Goal: Task Accomplishment & Management: Manage account settings

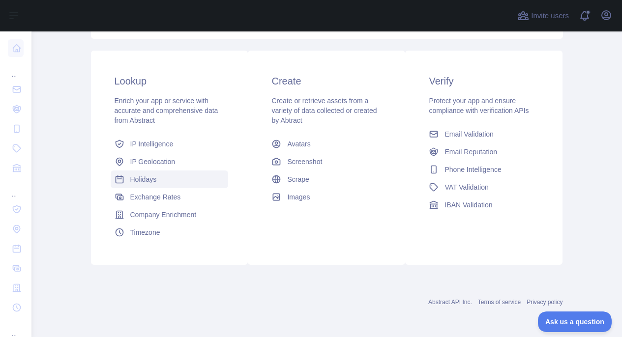
scroll to position [152, 0]
click at [483, 168] on span "Phone Intelligence" at bounding box center [473, 169] width 57 height 10
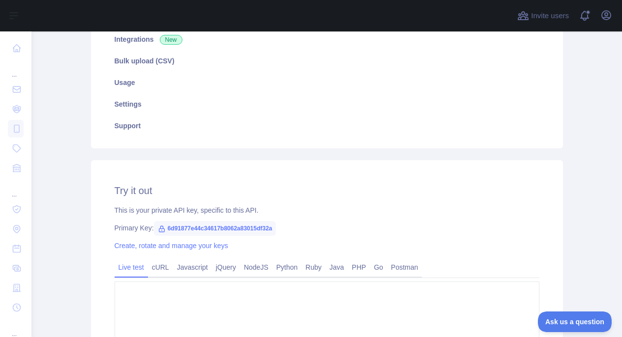
type textarea "**********"
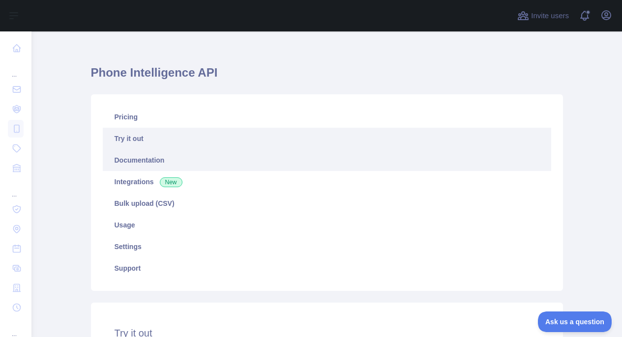
scroll to position [5, 0]
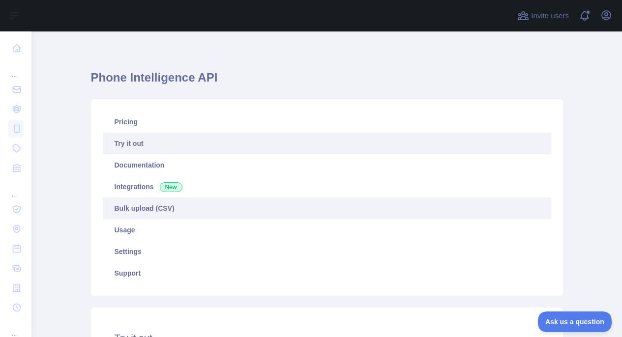
click at [152, 210] on link "Bulk upload (CSV)" at bounding box center [327, 209] width 449 height 22
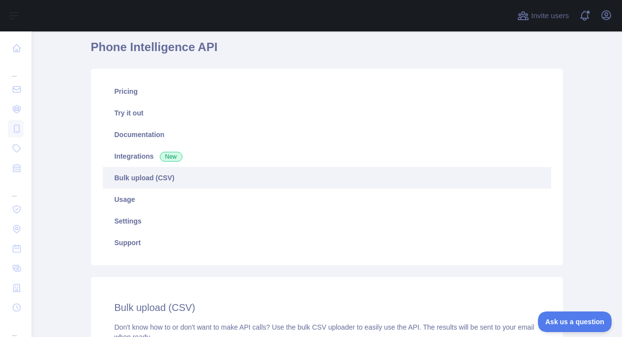
scroll to position [183, 0]
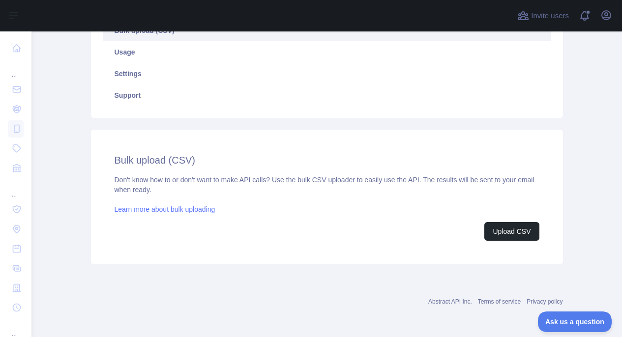
click at [176, 209] on link "Learn more about bulk uploading" at bounding box center [165, 210] width 101 height 8
click at [204, 212] on link "Learn more about bulk uploading" at bounding box center [165, 210] width 101 height 8
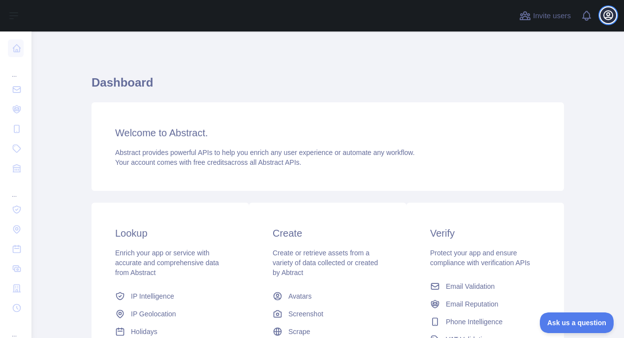
click at [611, 14] on icon "button" at bounding box center [608, 15] width 12 height 12
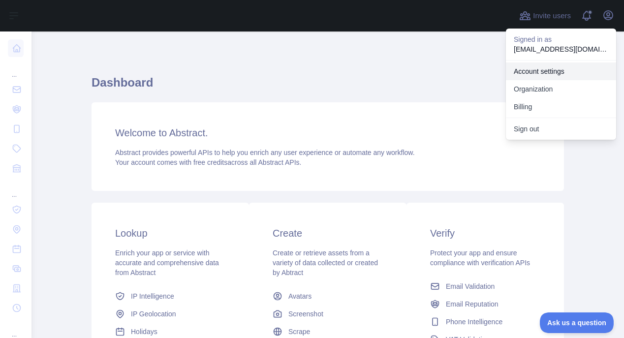
click at [550, 72] on link "Account settings" at bounding box center [561, 71] width 110 height 18
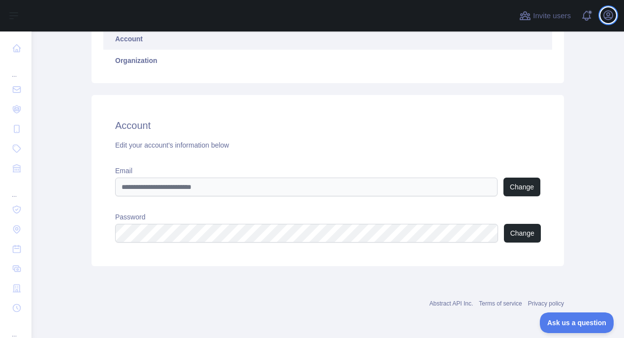
scroll to position [89, 0]
click at [511, 235] on button "Change" at bounding box center [522, 232] width 37 height 19
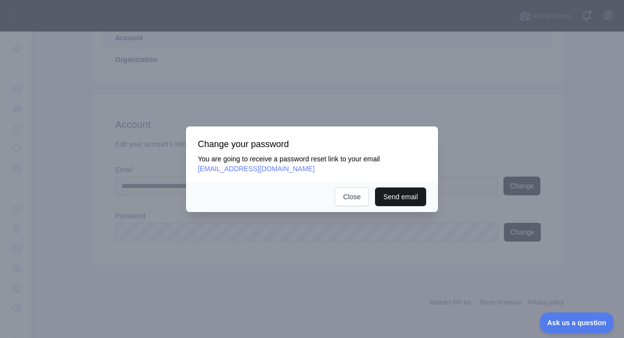
click at [405, 199] on button "Send email" at bounding box center [400, 196] width 51 height 19
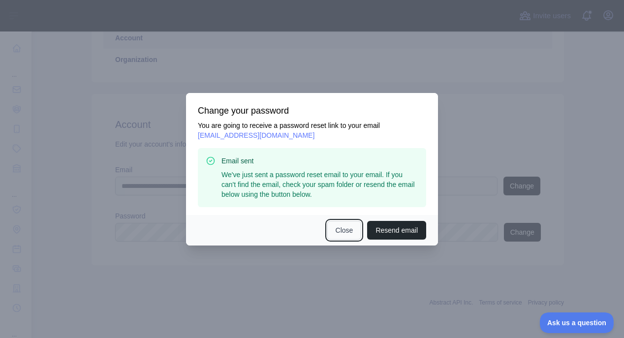
click at [344, 233] on button "Close" at bounding box center [344, 230] width 34 height 19
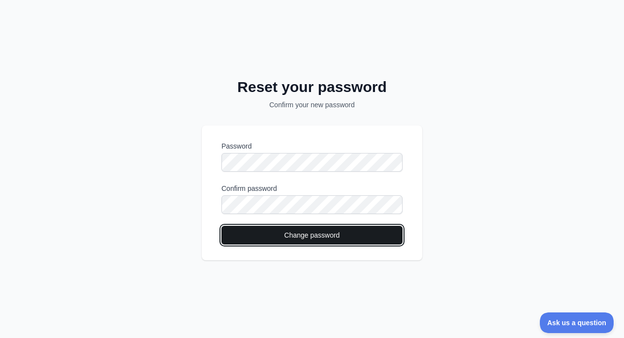
click at [333, 240] on button "Change password" at bounding box center [311, 235] width 181 height 19
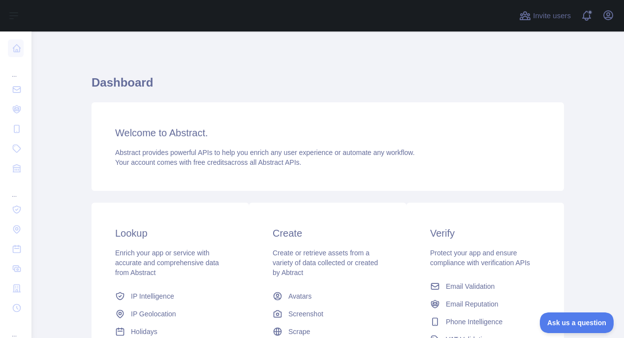
click at [58, 208] on main "Dashboard Welcome to Abstract. Abstract provides powerful APIs to help you enri…" at bounding box center [327, 184] width 592 height 306
click at [611, 17] on icon "button" at bounding box center [608, 15] width 12 height 12
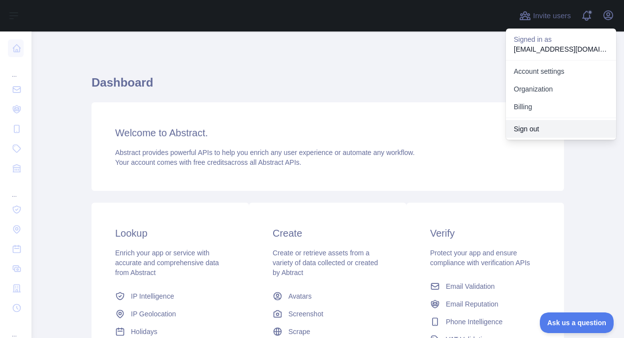
click at [535, 130] on button "Sign out" at bounding box center [561, 129] width 110 height 18
